Goal: Task Accomplishment & Management: Use online tool/utility

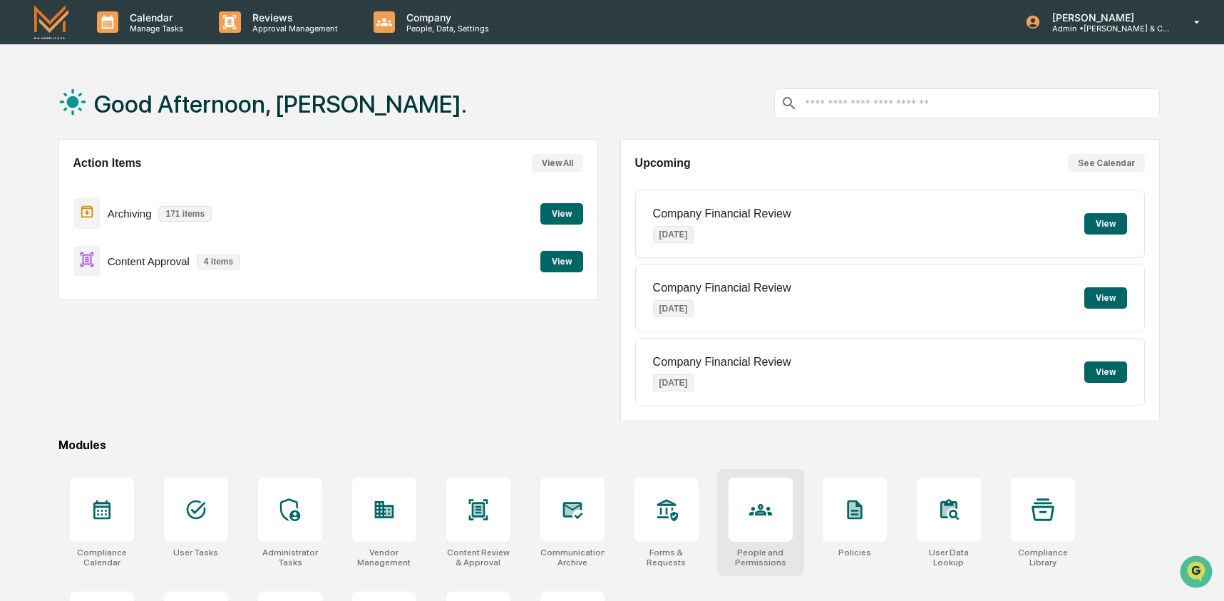
click at [764, 520] on icon at bounding box center [760, 509] width 23 height 23
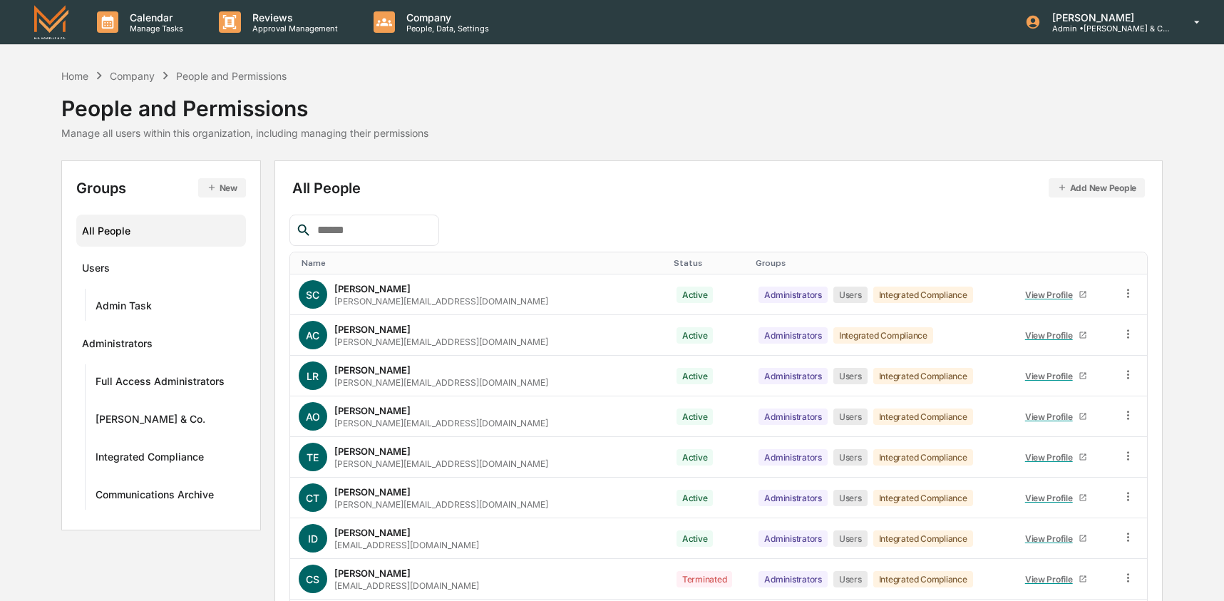
click at [351, 229] on input "text" at bounding box center [371, 230] width 121 height 19
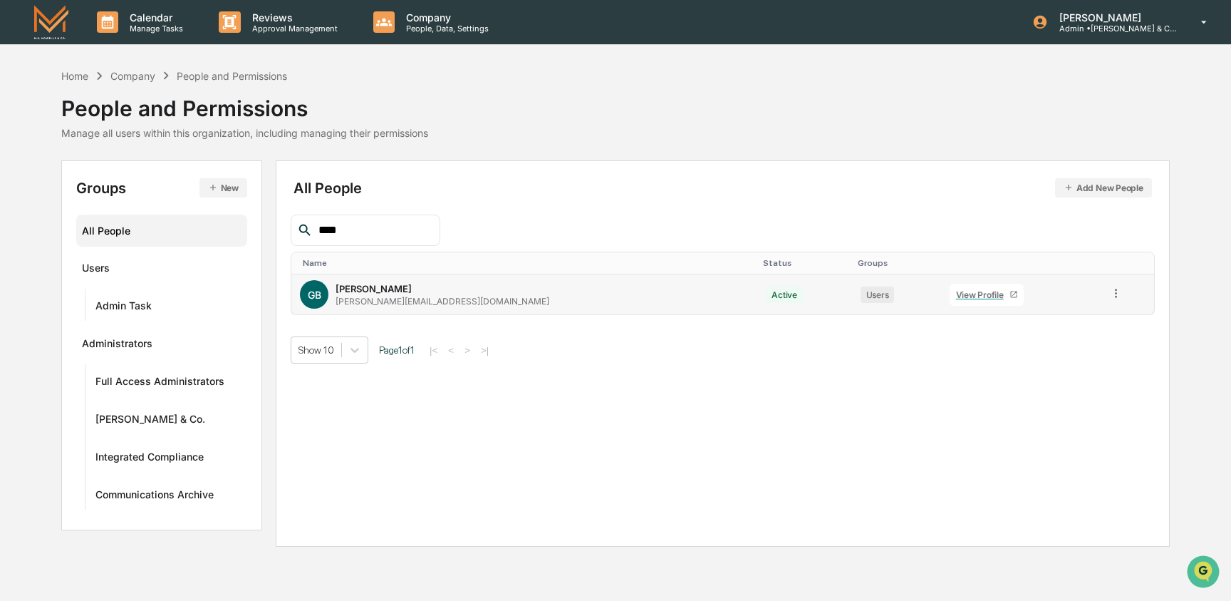
type input "****"
click at [411, 310] on td "GB [PERSON_NAME] [PERSON_NAME][EMAIL_ADDRESS][DOMAIN_NAME]" at bounding box center [524, 294] width 466 height 40
click at [956, 297] on div "View Profile" at bounding box center [982, 294] width 53 height 11
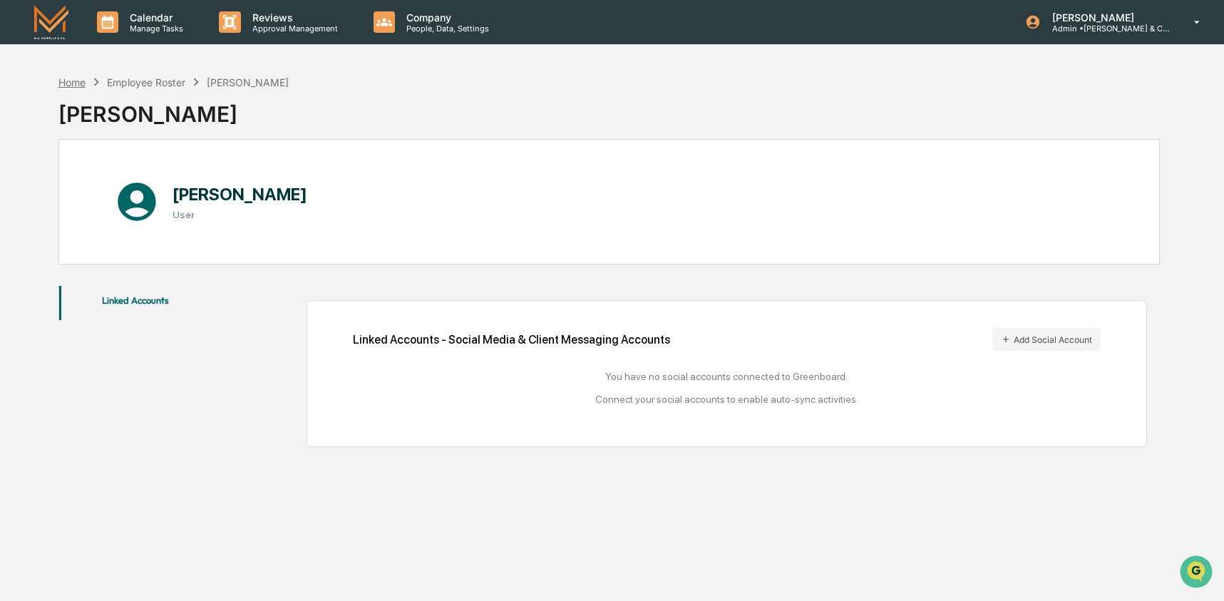
click at [72, 81] on div "Home" at bounding box center [71, 82] width 27 height 12
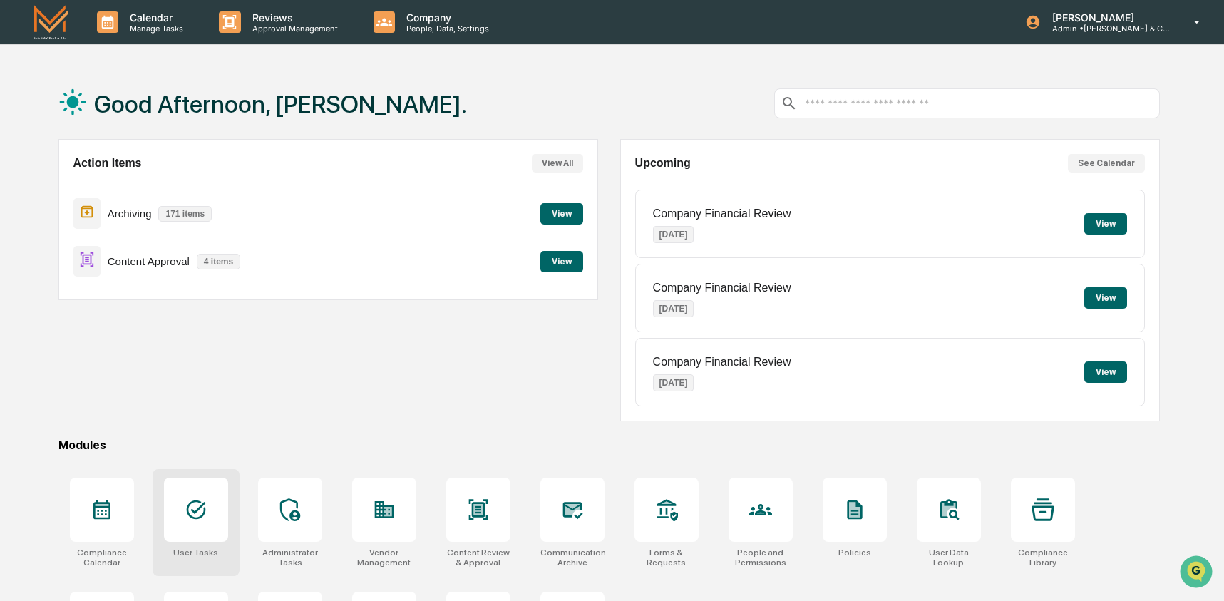
click at [217, 492] on div at bounding box center [196, 509] width 64 height 64
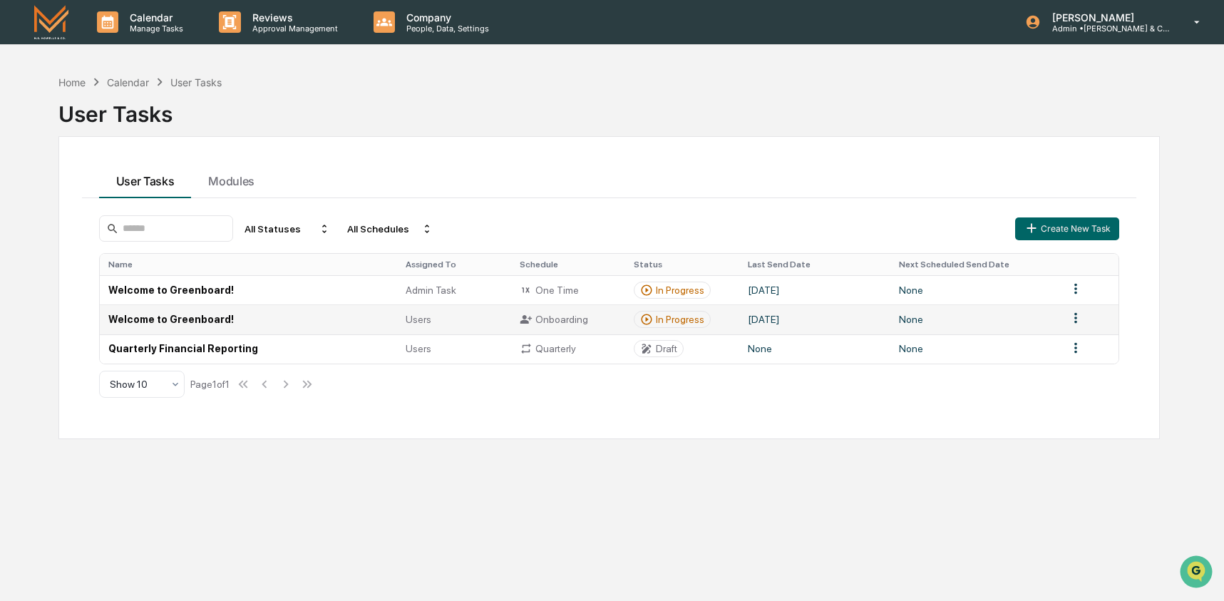
click at [295, 316] on td "Welcome to Greenboard!" at bounding box center [249, 318] width 298 height 29
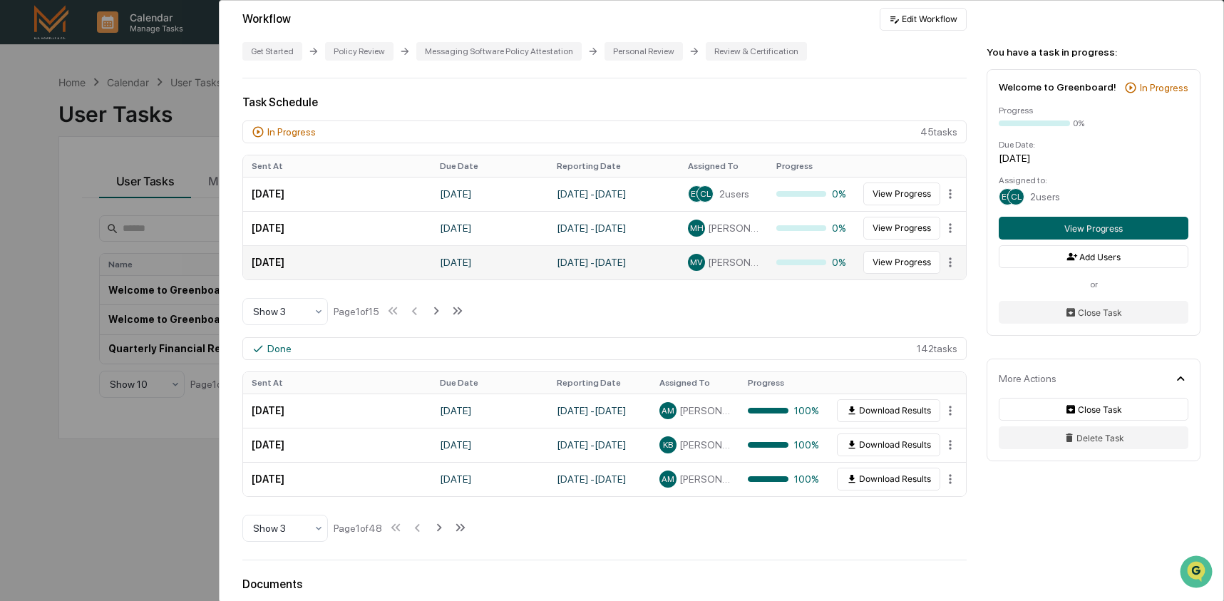
scroll to position [299, 0]
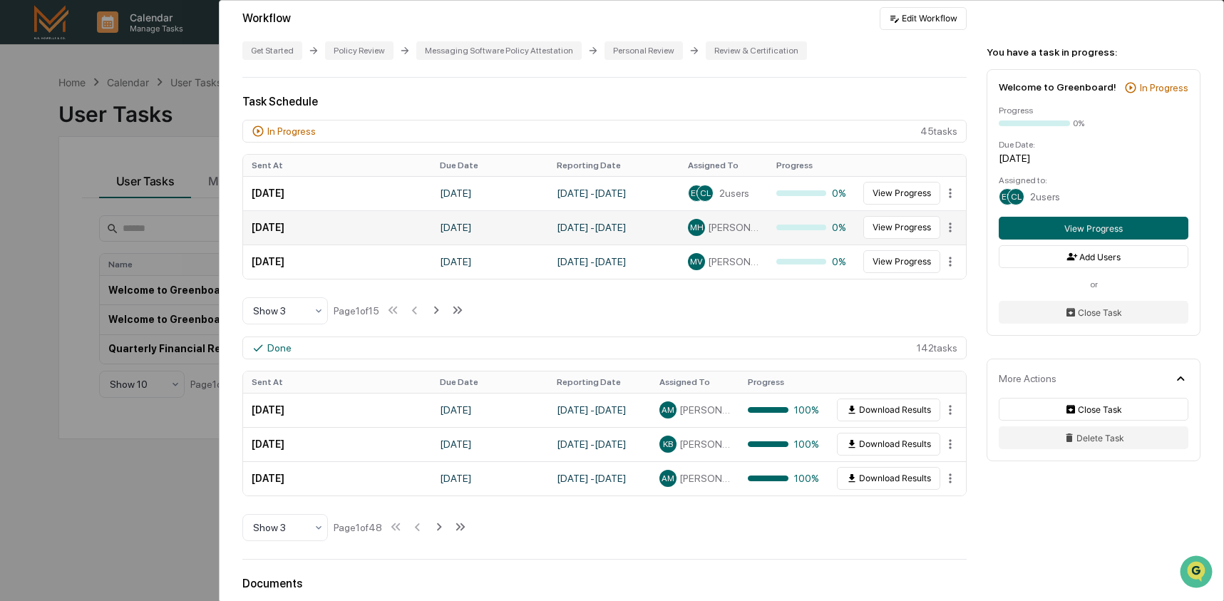
click at [730, 231] on span "Mary Howells" at bounding box center [733, 227] width 51 height 11
click at [317, 312] on icon at bounding box center [319, 311] width 6 height 4
click at [296, 414] on div "Show 10" at bounding box center [285, 405] width 84 height 29
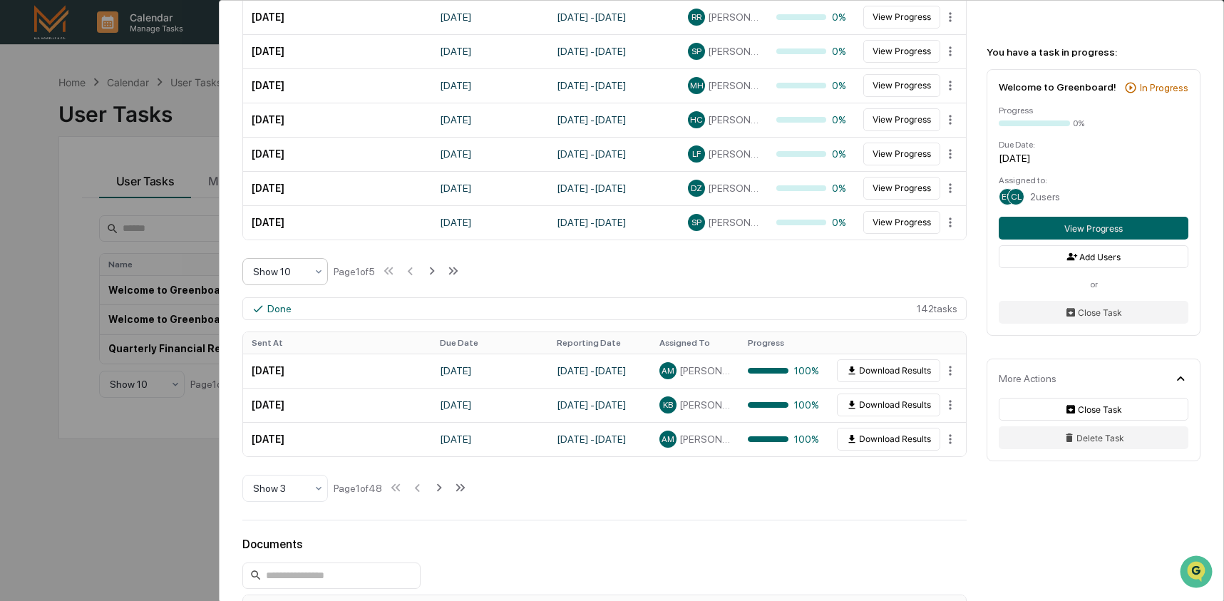
scroll to position [592, 0]
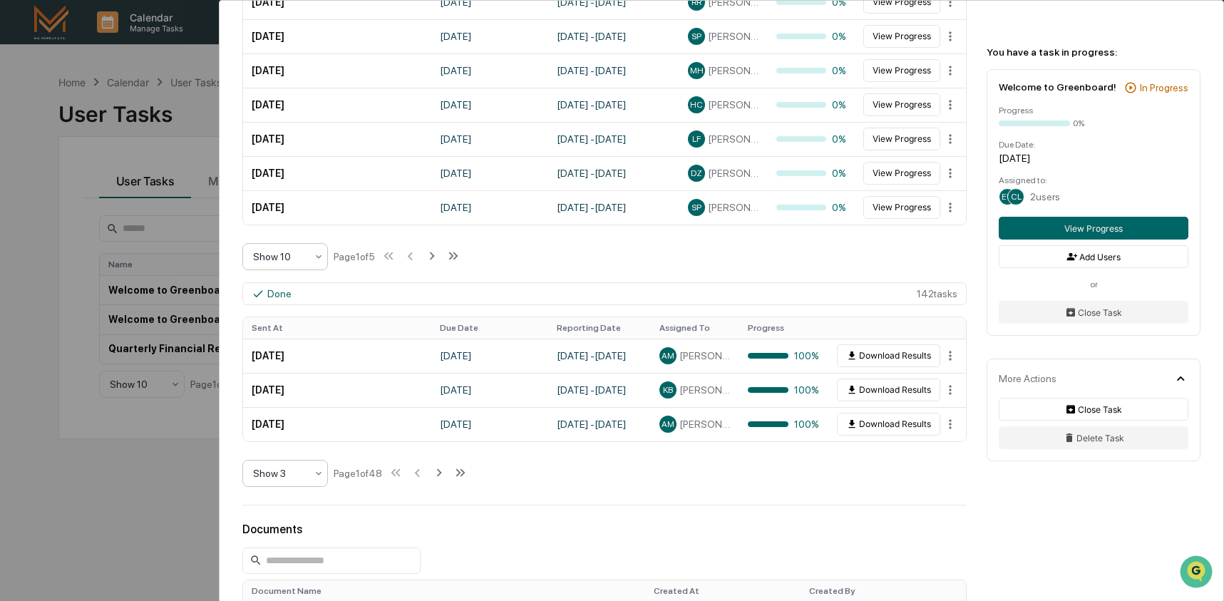
click at [311, 479] on div "Show 3" at bounding box center [279, 473] width 67 height 20
click at [307, 562] on div "Show 10" at bounding box center [285, 568] width 84 height 29
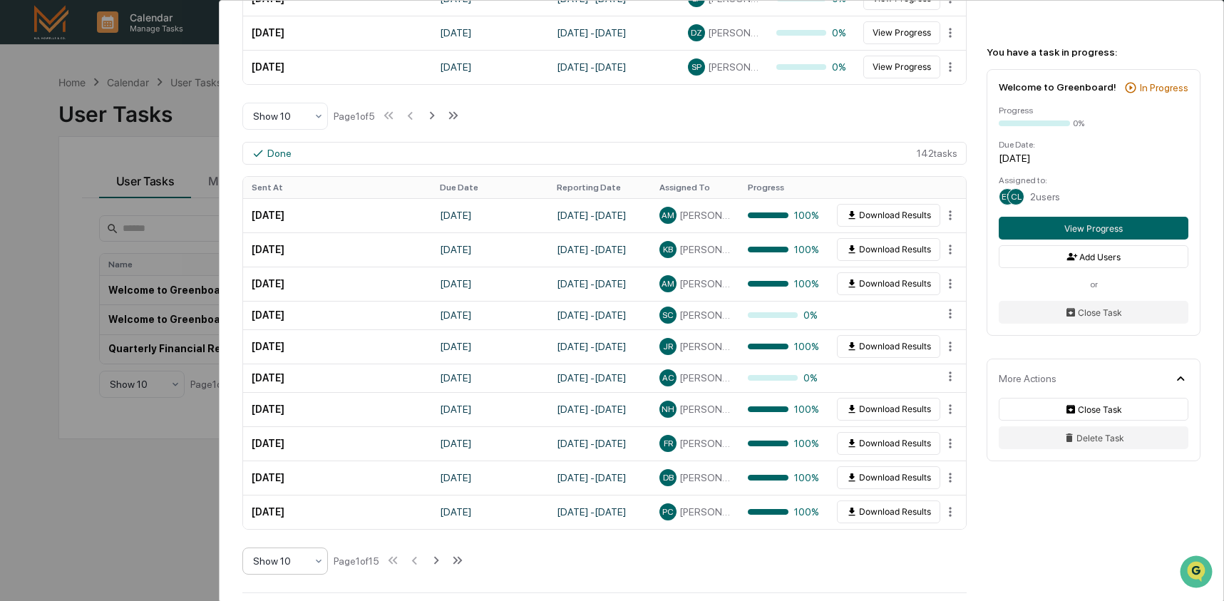
scroll to position [733, 0]
click at [443, 560] on icon at bounding box center [436, 560] width 16 height 16
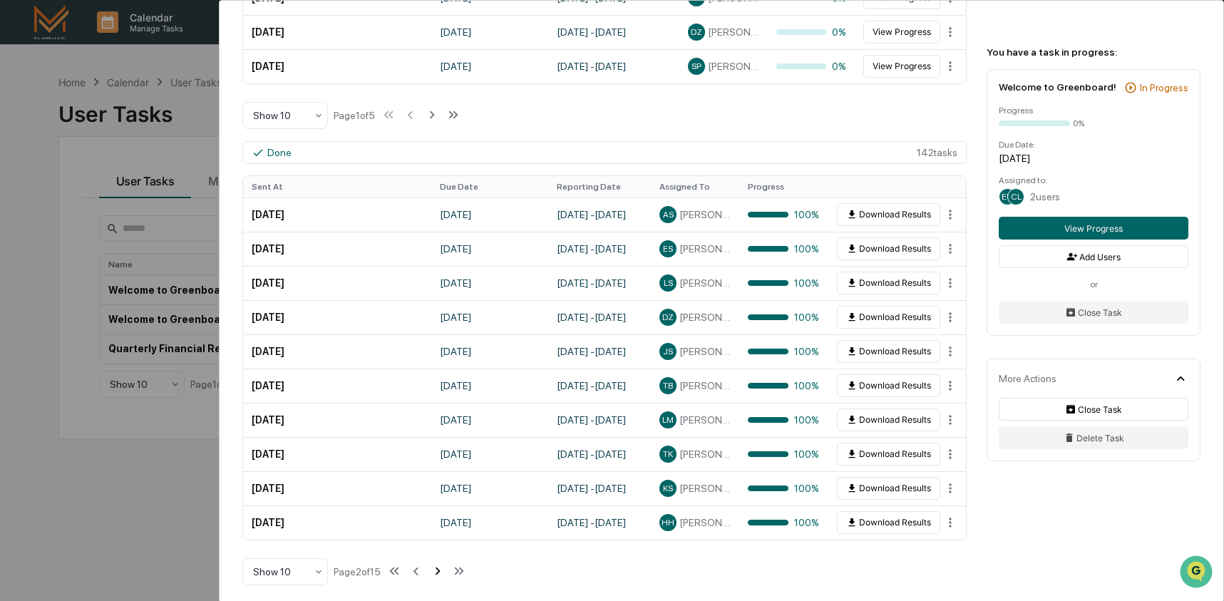
click at [440, 572] on icon at bounding box center [437, 571] width 5 height 8
click at [442, 572] on icon at bounding box center [439, 571] width 5 height 8
click at [441, 572] on icon at bounding box center [438, 571] width 5 height 8
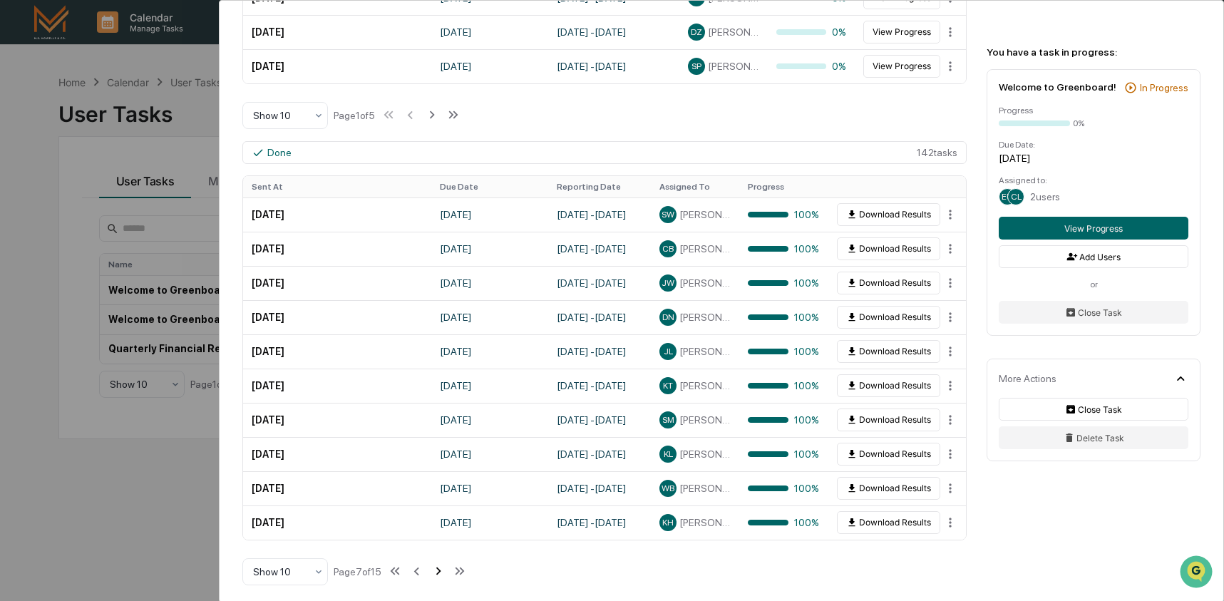
click at [441, 572] on icon at bounding box center [438, 571] width 5 height 8
click at [884, 254] on button "Download Results" at bounding box center [888, 248] width 103 height 23
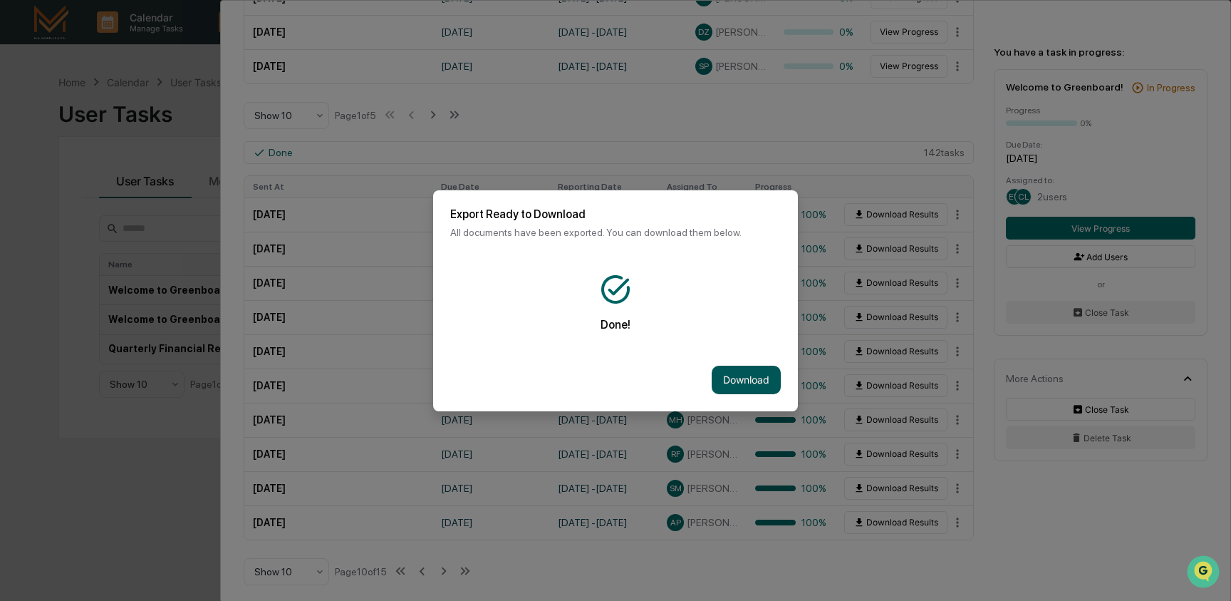
click at [748, 378] on button "Download" at bounding box center [746, 380] width 69 height 29
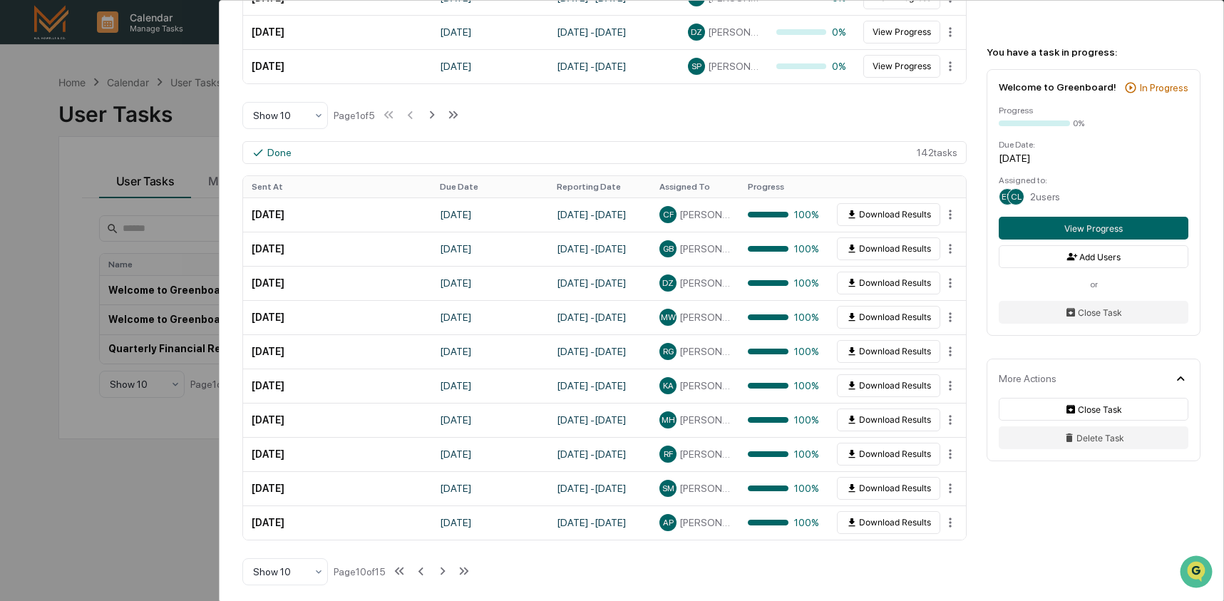
click at [196, 110] on div "User Tasks Welcome to Greenboard! Welcome to Greenboard! Active M.S. Howells & …" at bounding box center [612, 300] width 1224 height 601
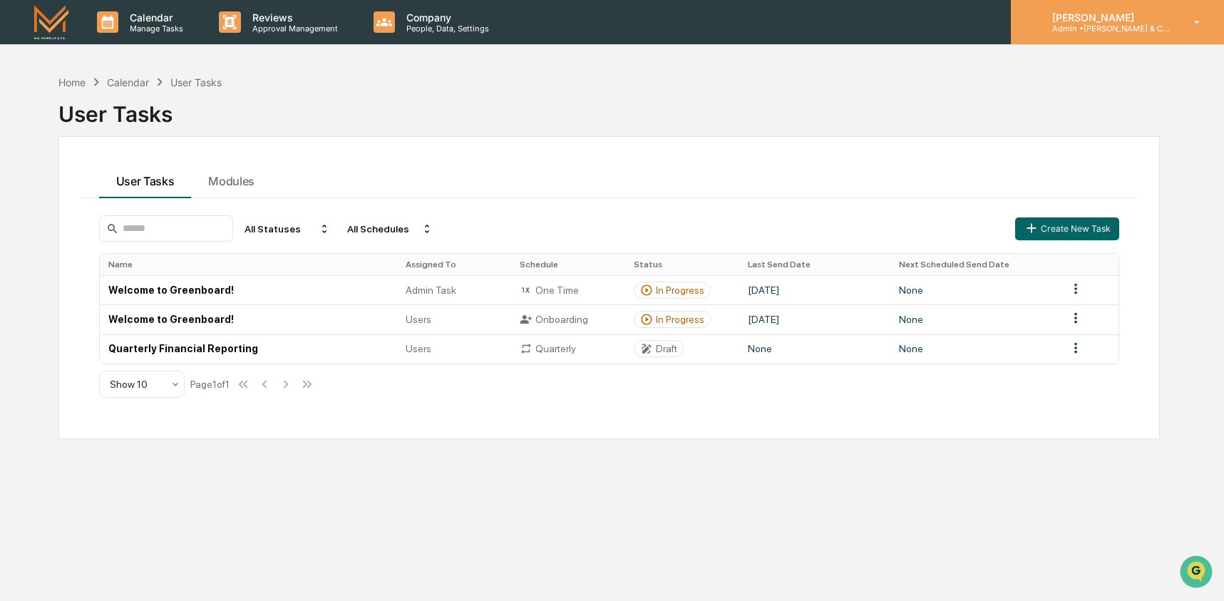
click at [1157, 41] on div "Ashley Craddock Admin • M.S. Howells & Co. - BD" at bounding box center [1117, 22] width 213 height 44
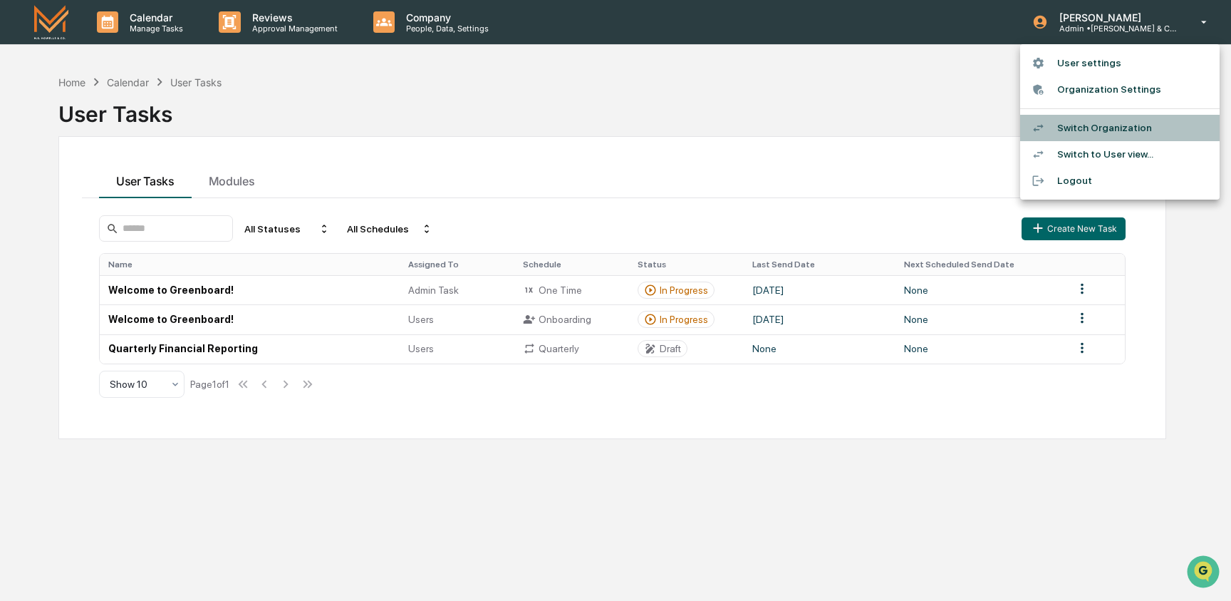
click at [1132, 129] on li "Switch Organization" at bounding box center [1121, 128] width 200 height 26
